Goal: Book appointment/travel/reservation

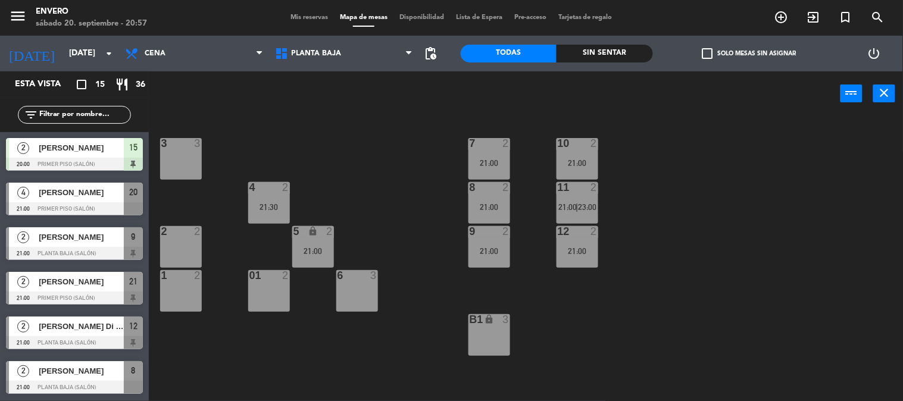
click at [123, 336] on div at bounding box center [74, 342] width 137 height 13
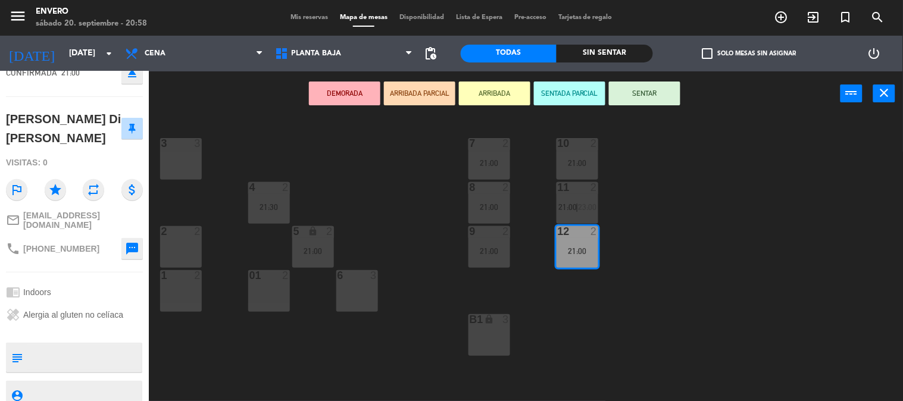
scroll to position [113, 0]
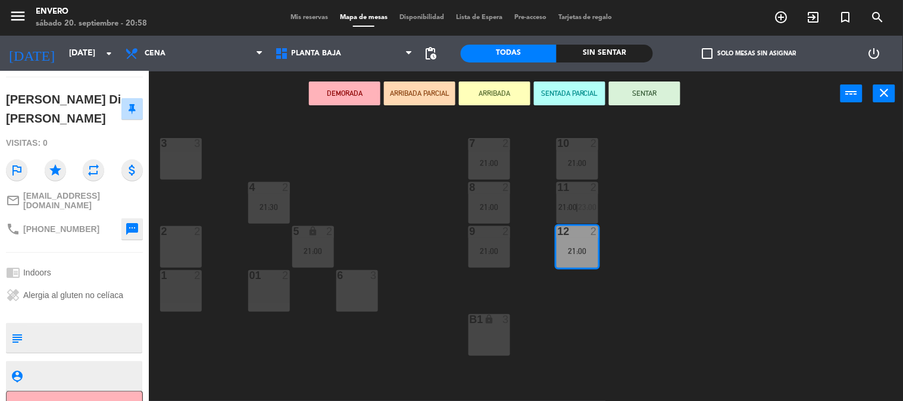
click at [406, 168] on div "3 3 7 2 21:00 10 2 21:00 4 2 21:30 8 2 21:00 11 2 21:00 | 23:00 2 2 5 lock 2 21…" at bounding box center [530, 259] width 745 height 285
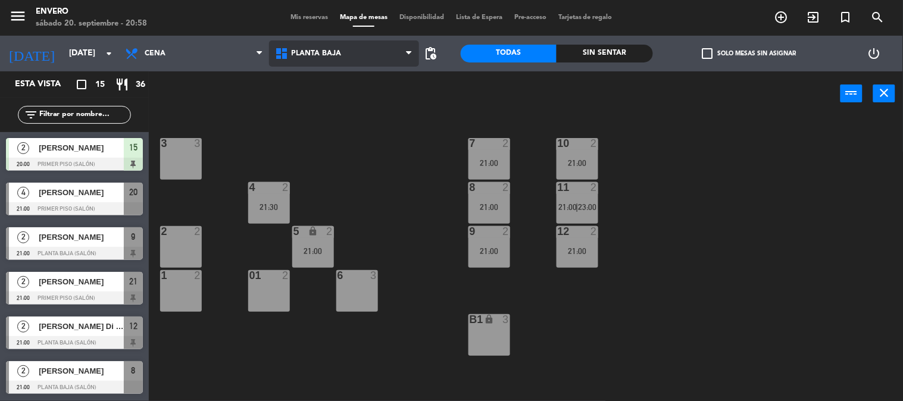
click at [327, 50] on span "Planta Baja" at bounding box center [317, 53] width 50 height 8
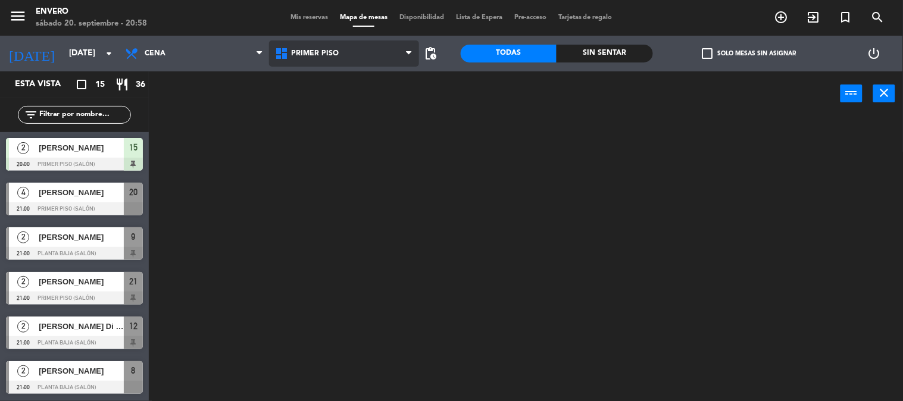
click at [346, 109] on ng-component "menu Envero [DATE] 20. septiembre - 20:58 Mis reservas Mapa de mesas Disponibil…" at bounding box center [451, 201] width 903 height 402
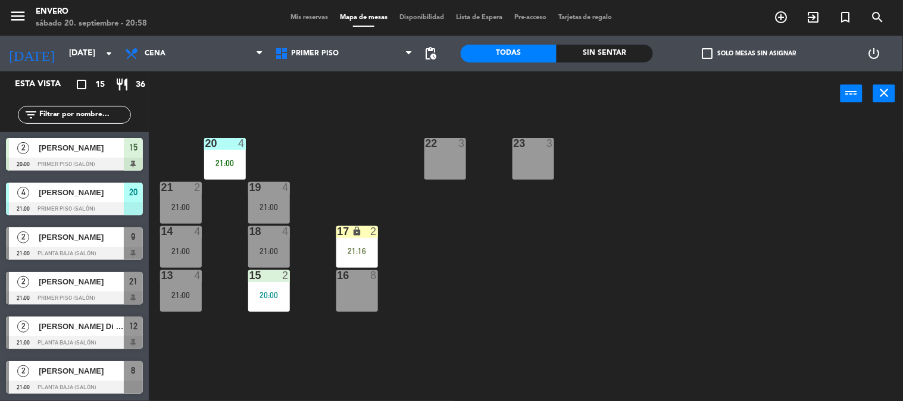
click at [370, 152] on div "20 4 21:00 22 3 23 3 21 2 21:00 19 4 21:00 14 4 21:00 18 4 21:00 17 lock 2 21:1…" at bounding box center [530, 259] width 745 height 285
click at [369, 186] on div "20 4 21:00 22 3 23 3 21 2 21:00 19 4 21:00 14 4 21:00 18 4 21:00 17 lock 2 21:1…" at bounding box center [530, 259] width 745 height 285
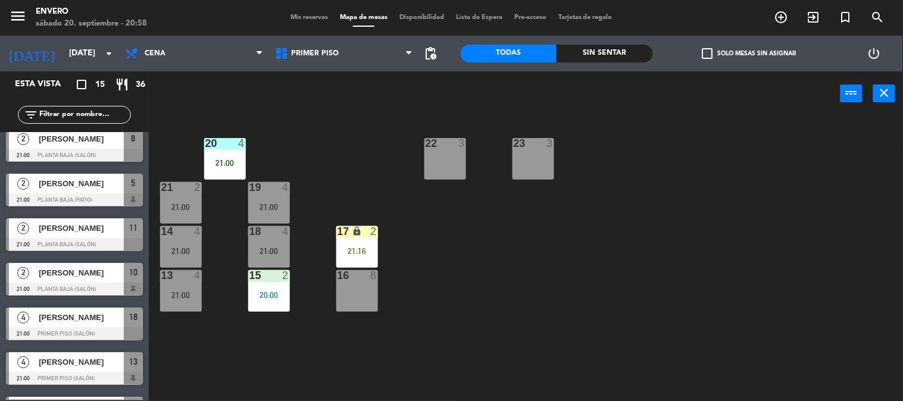
scroll to position [396, 0]
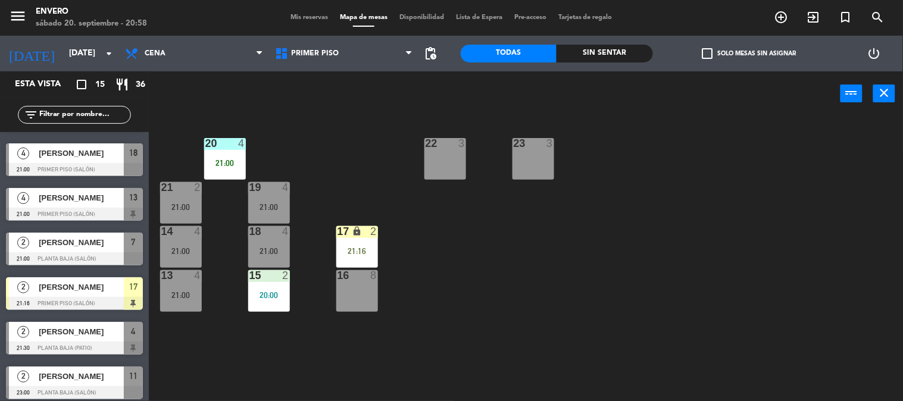
click at [365, 243] on div "17 lock 2 21:16" at bounding box center [357, 247] width 42 height 42
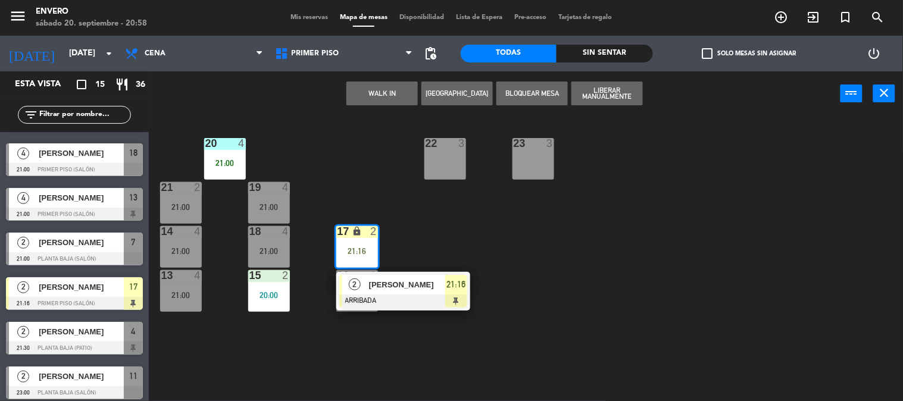
click at [361, 194] on div "20 4 21:00 22 3 23 3 21 2 21:00 19 4 21:00 14 4 21:00 18 4 21:00 17 lock 2 21:1…" at bounding box center [530, 259] width 745 height 285
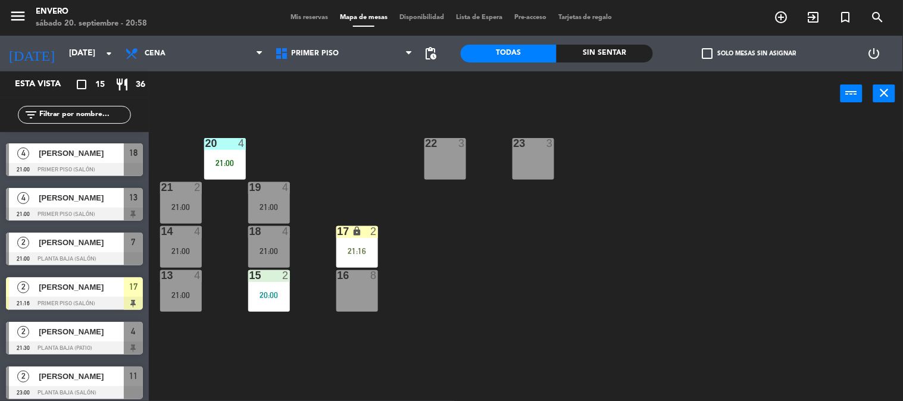
click at [224, 161] on div "21:00" at bounding box center [225, 163] width 42 height 8
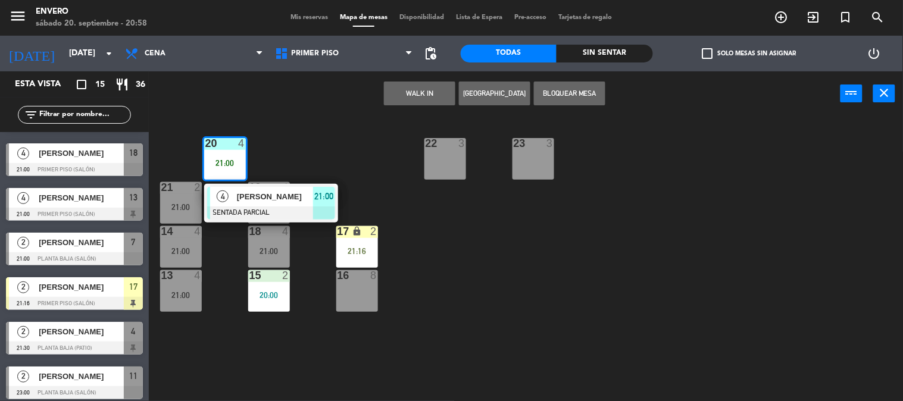
click at [342, 242] on div "17 lock 2 21:16" at bounding box center [357, 247] width 42 height 42
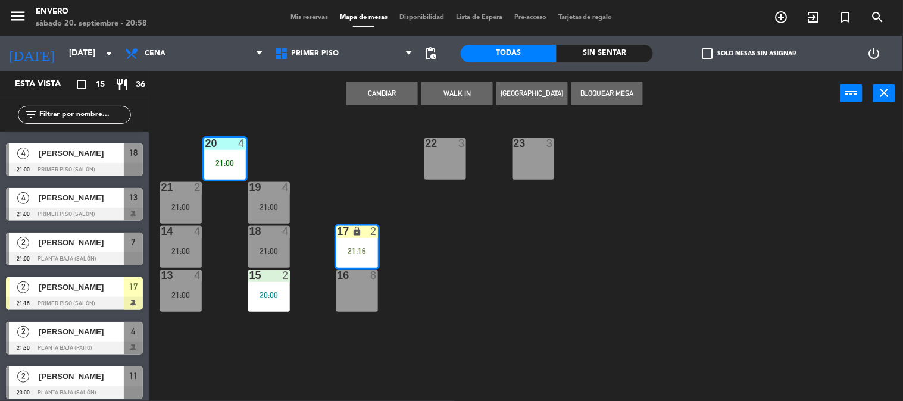
click at [358, 180] on div "20 4 21:00 22 3 23 3 21 2 21:00 19 4 21:00 14 4 21:00 18 4 21:00 17 lock 2 21:1…" at bounding box center [530, 259] width 745 height 285
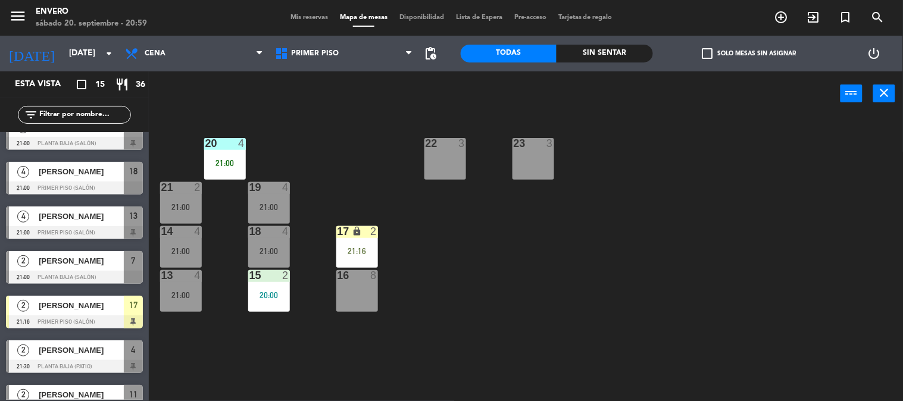
scroll to position [401, 0]
